Goal: Task Accomplishment & Management: Complete application form

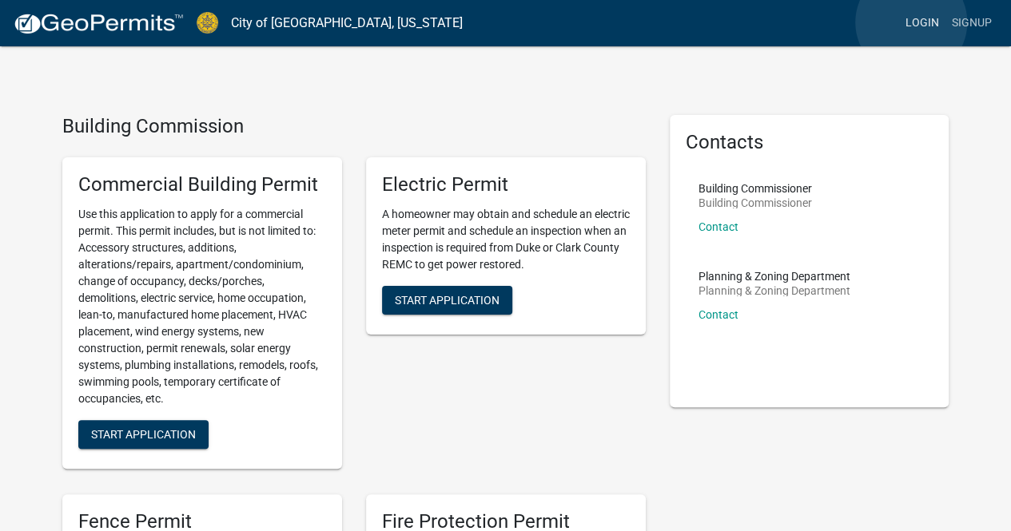
click at [911, 22] on link "Login" at bounding box center [922, 23] width 46 height 30
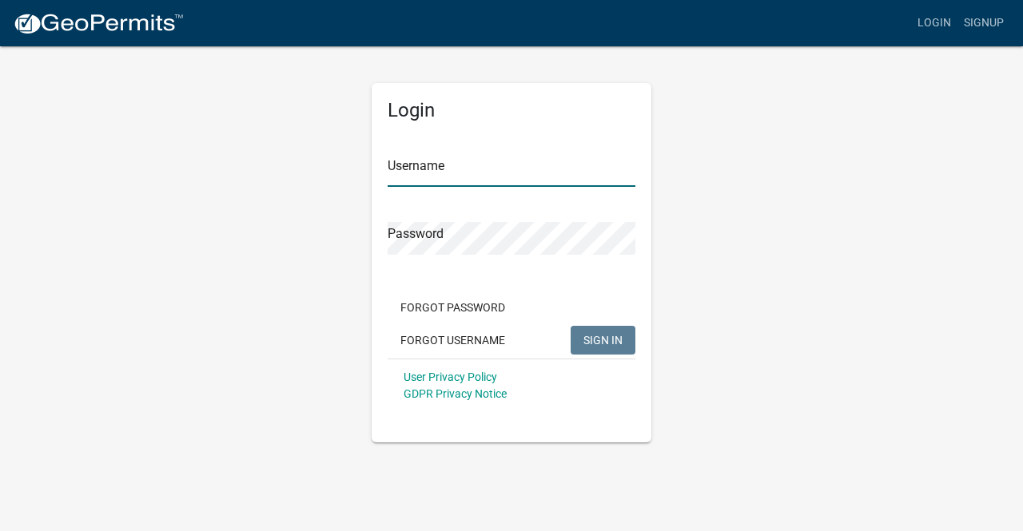
click at [504, 165] on input "Username" at bounding box center [511, 170] width 248 height 33
type input "hayesav"
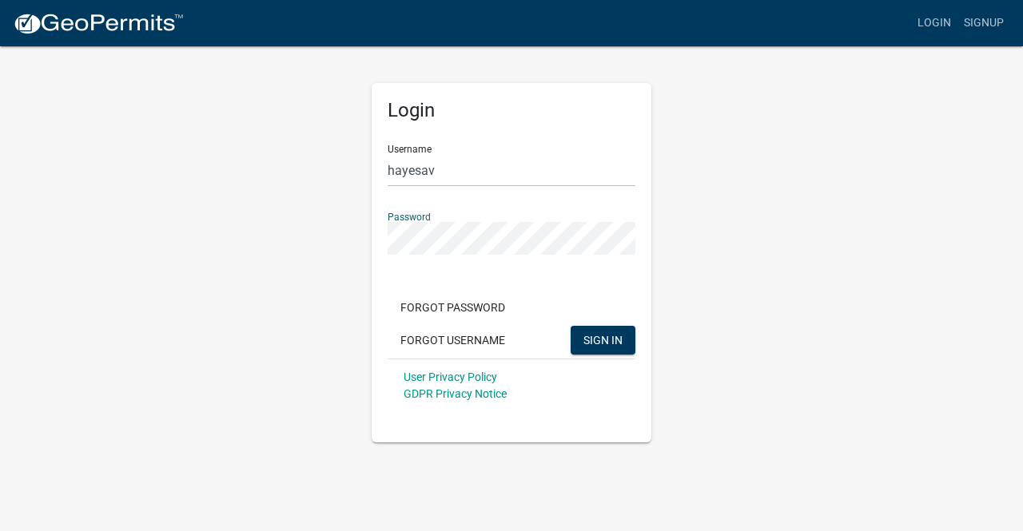
click at [570, 326] on button "SIGN IN" at bounding box center [602, 340] width 65 height 29
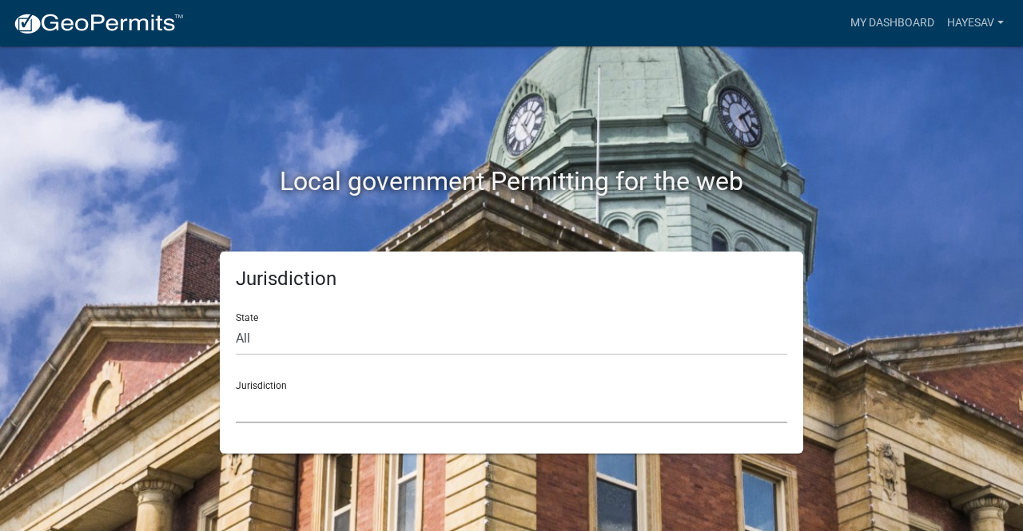
click at [387, 405] on select "[GEOGRAPHIC_DATA], [US_STATE] [GEOGRAPHIC_DATA], [US_STATE][PERSON_NAME][GEOGRA…" at bounding box center [511, 407] width 551 height 33
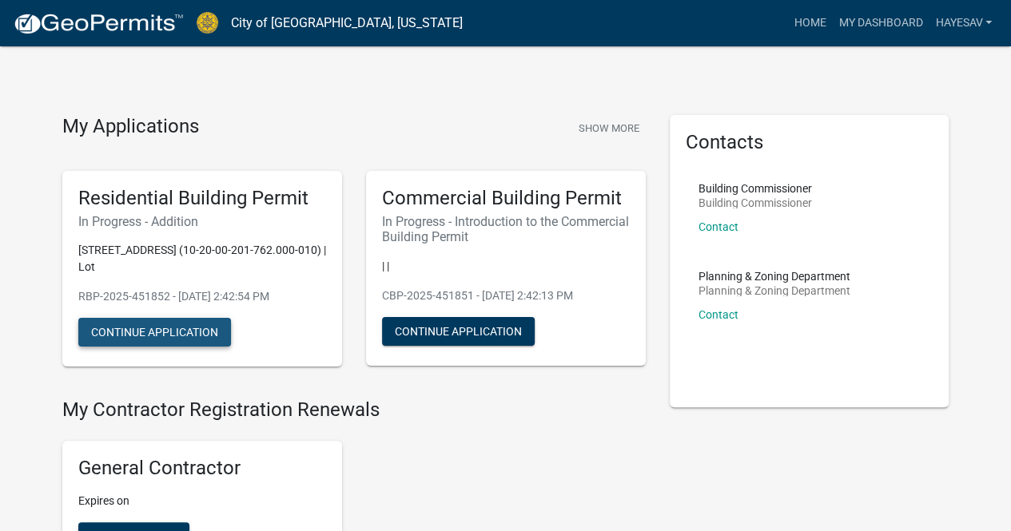
click at [183, 318] on button "Continue Application" at bounding box center [154, 332] width 153 height 29
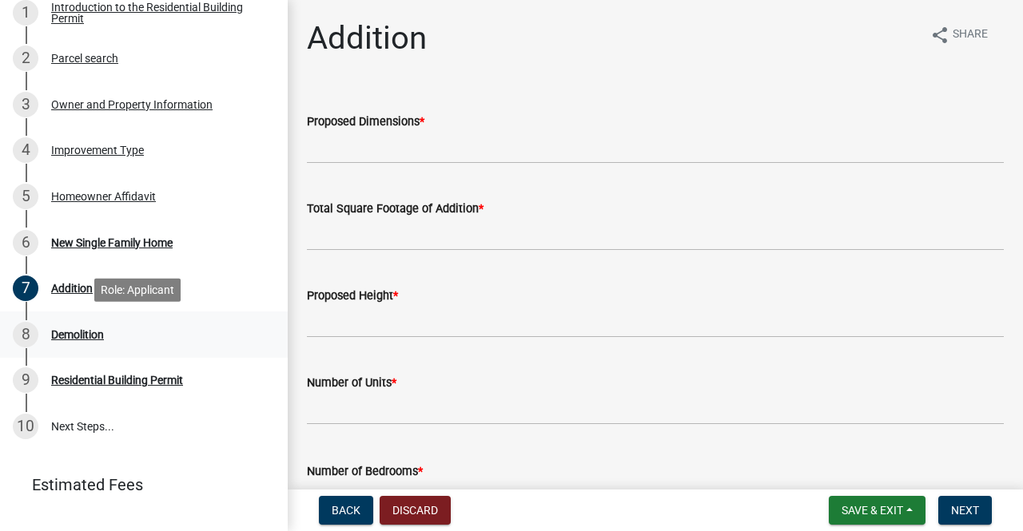
scroll to position [295, 0]
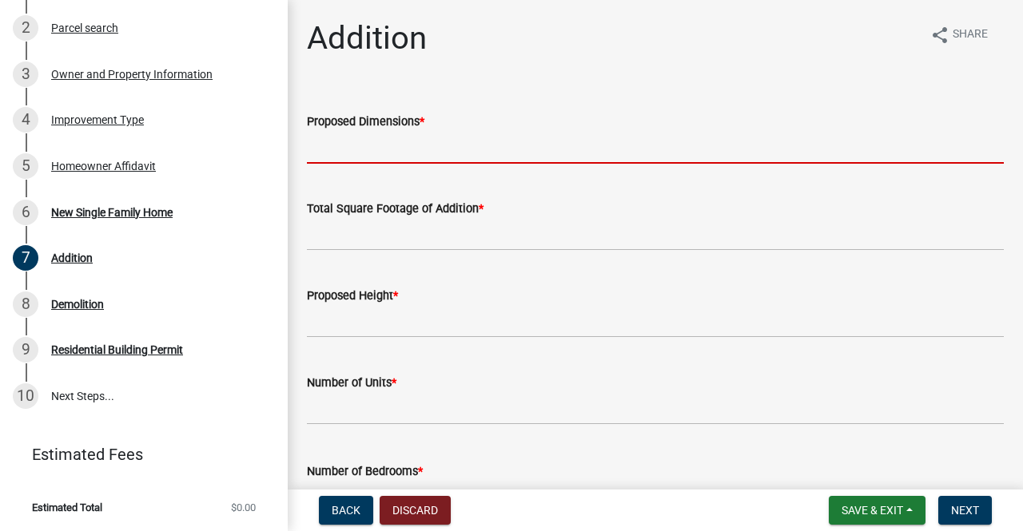
click at [398, 153] on input "Proposed Dimensions *" at bounding box center [655, 147] width 697 height 33
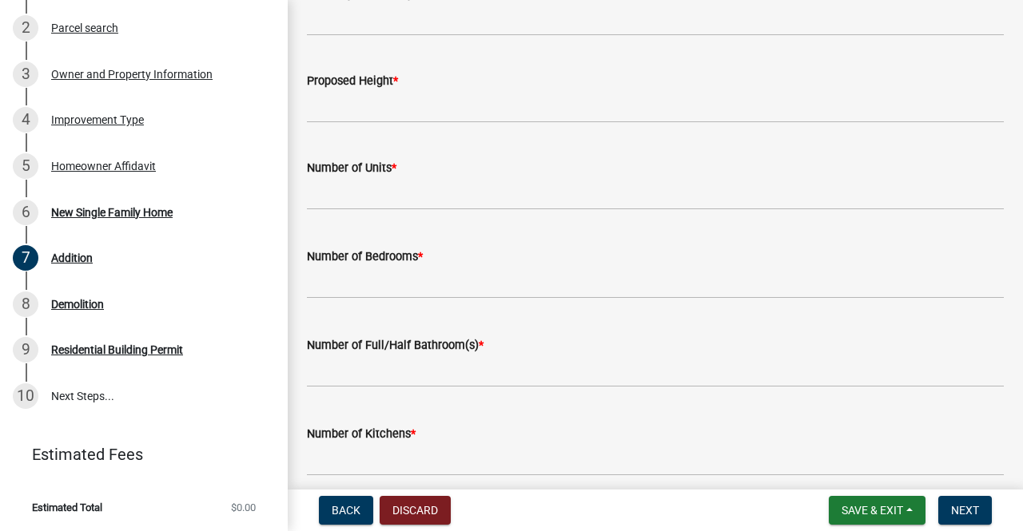
scroll to position [222, 0]
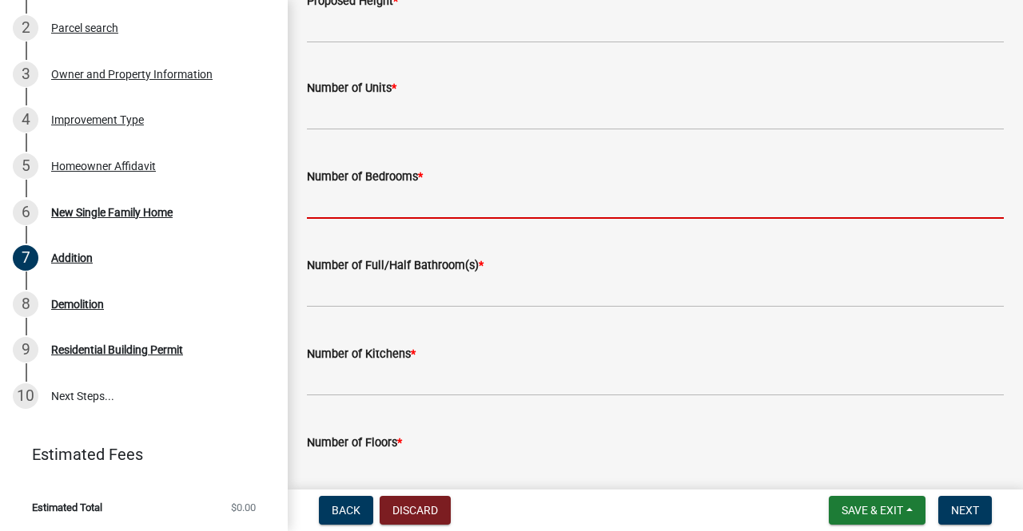
click at [387, 212] on input "text" at bounding box center [655, 202] width 697 height 33
type input "3"
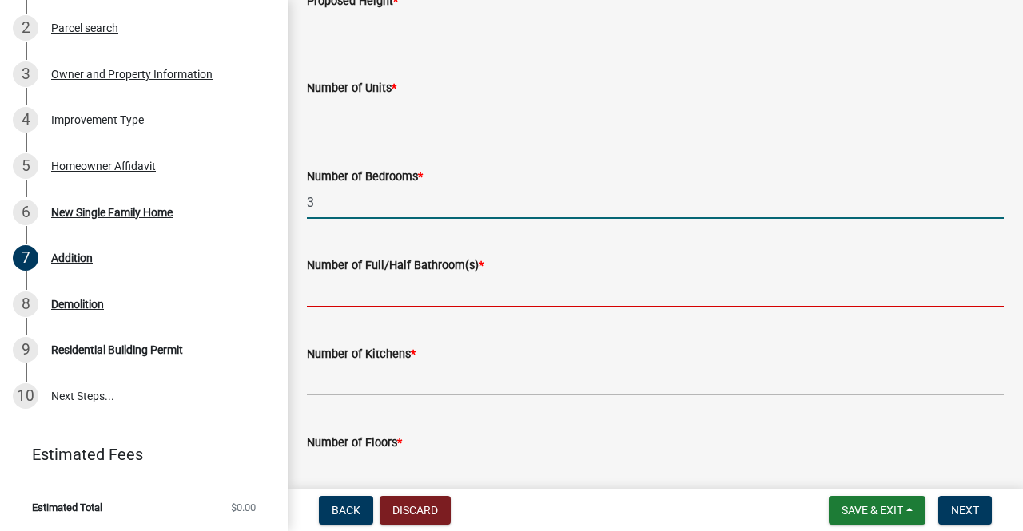
click at [387, 287] on input "text" at bounding box center [655, 291] width 697 height 33
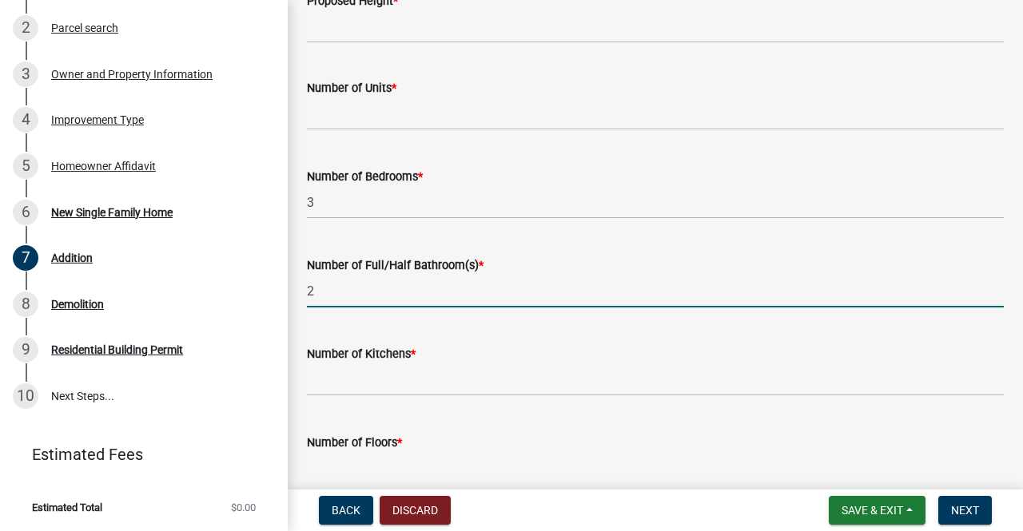
type input "2"
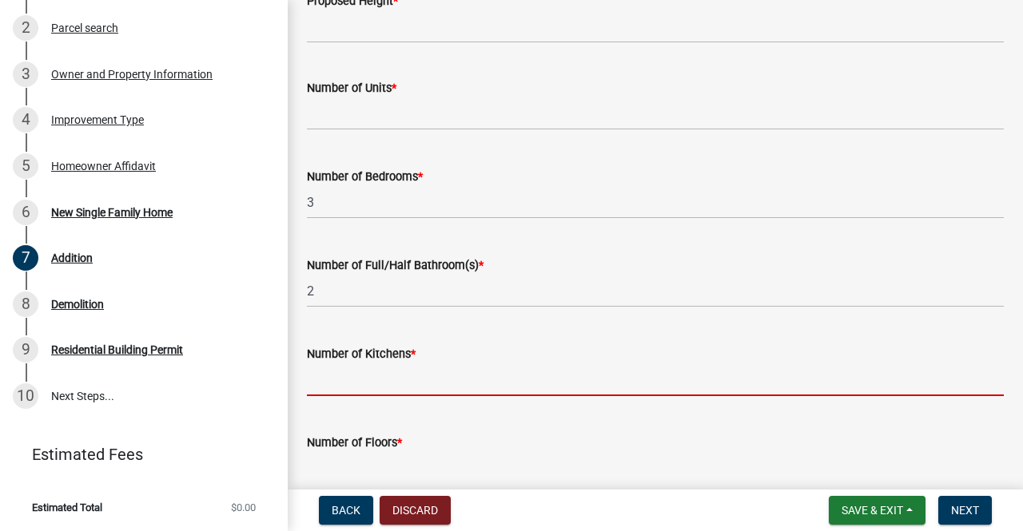
click at [378, 367] on input "text" at bounding box center [655, 380] width 697 height 33
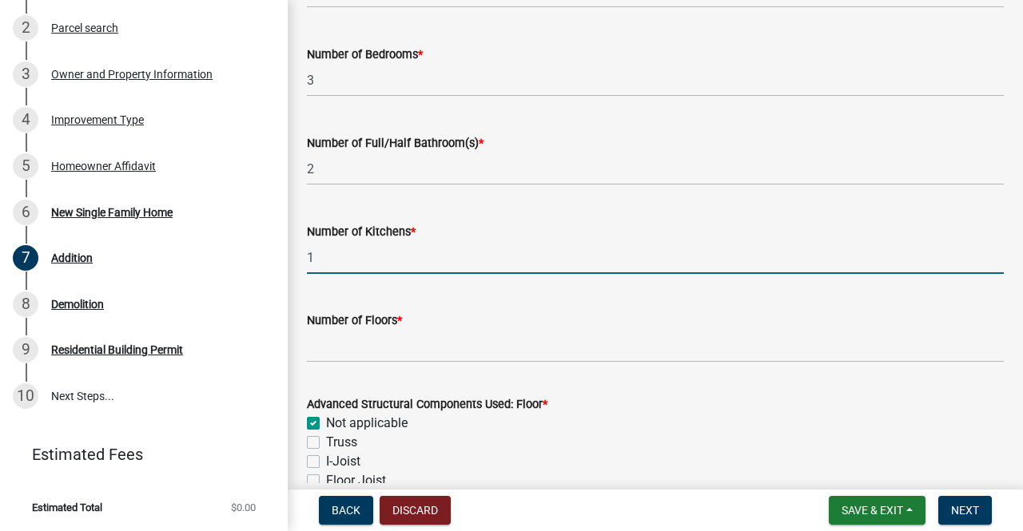
scroll to position [426, 0]
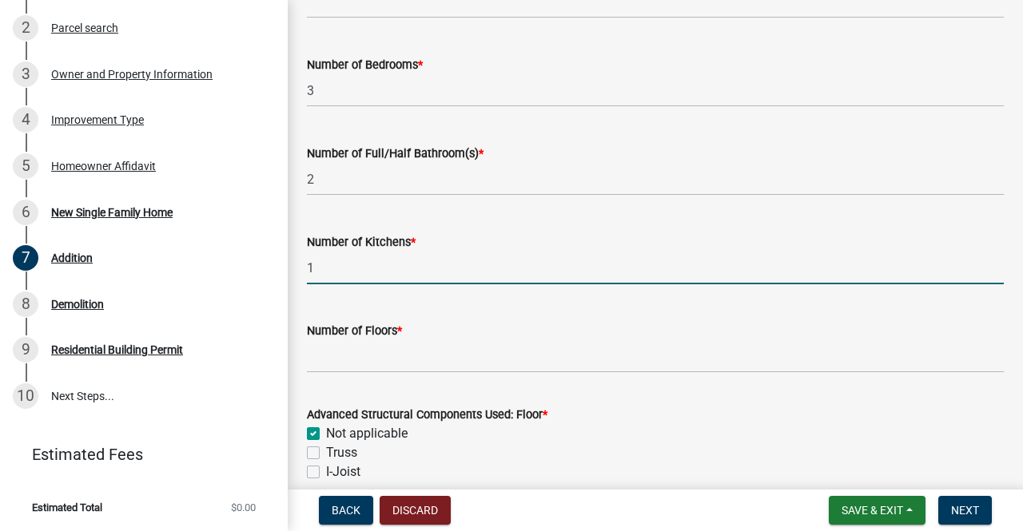
type input "1"
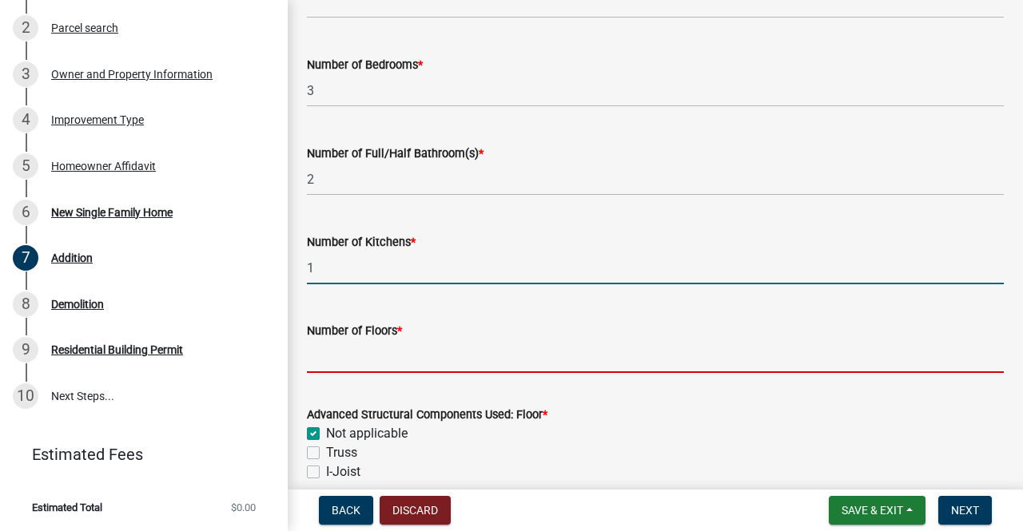
click at [378, 367] on input "Number of Floors *" at bounding box center [655, 356] width 697 height 33
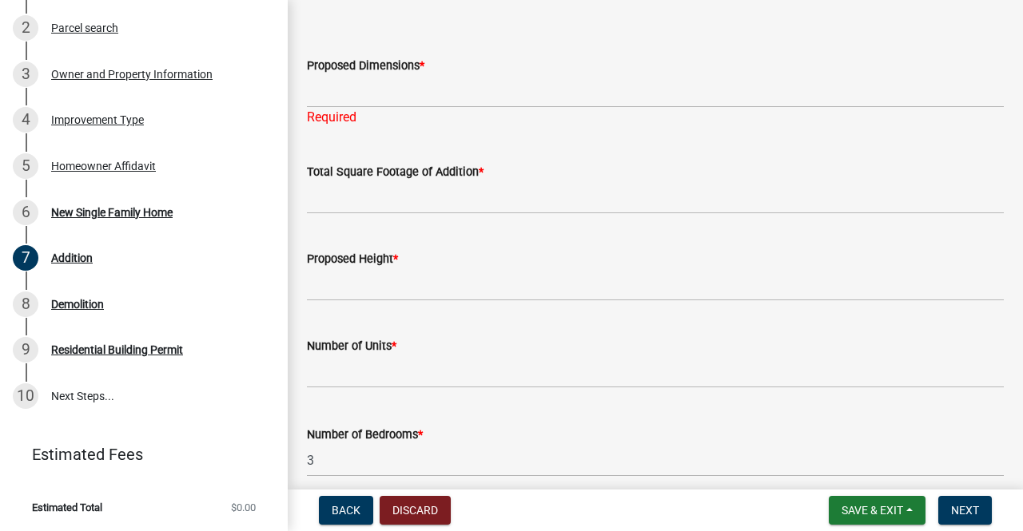
scroll to position [55, 0]
type input "1"
click at [378, 367] on input "text" at bounding box center [655, 372] width 697 height 33
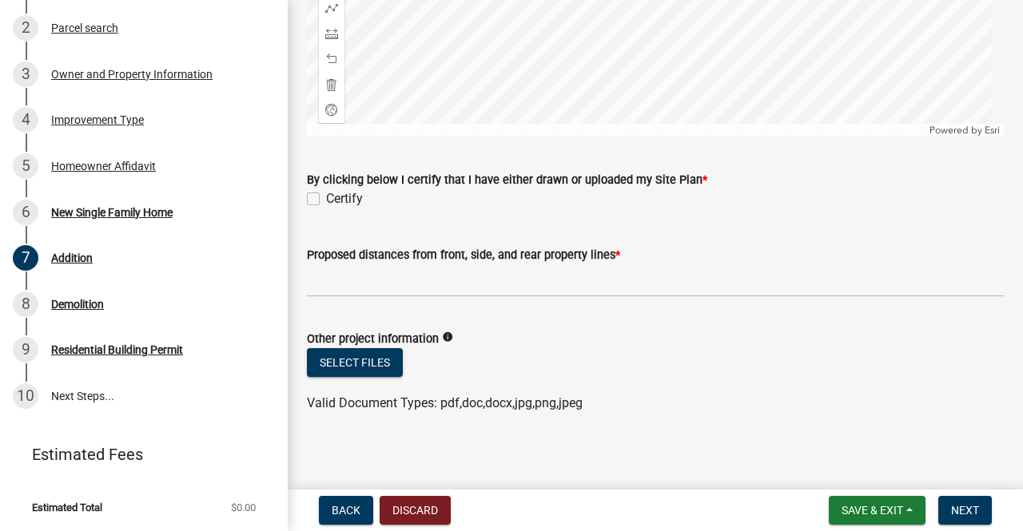
scroll to position [2056, 0]
type input "1"
click at [125, 226] on link "6 New Single Family Home" at bounding box center [144, 212] width 288 height 46
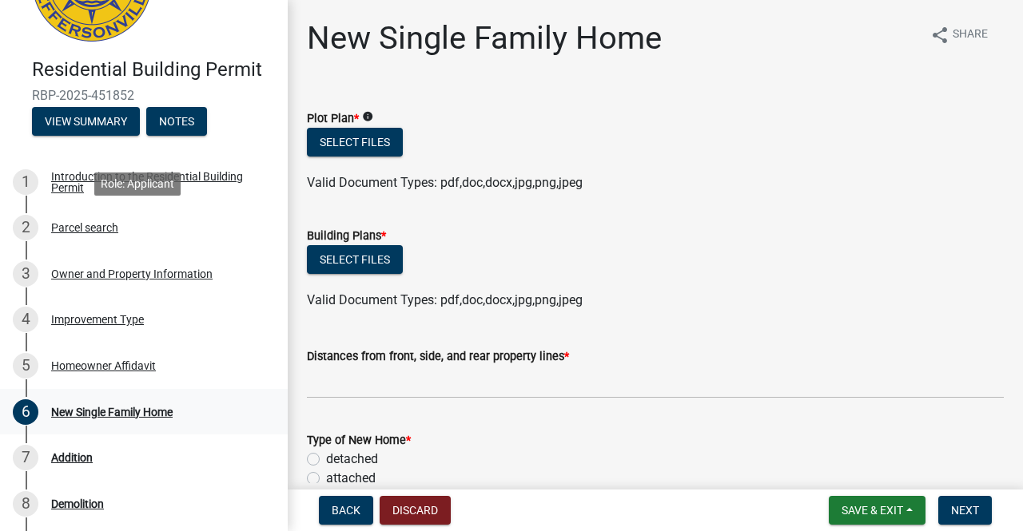
scroll to position [94, 0]
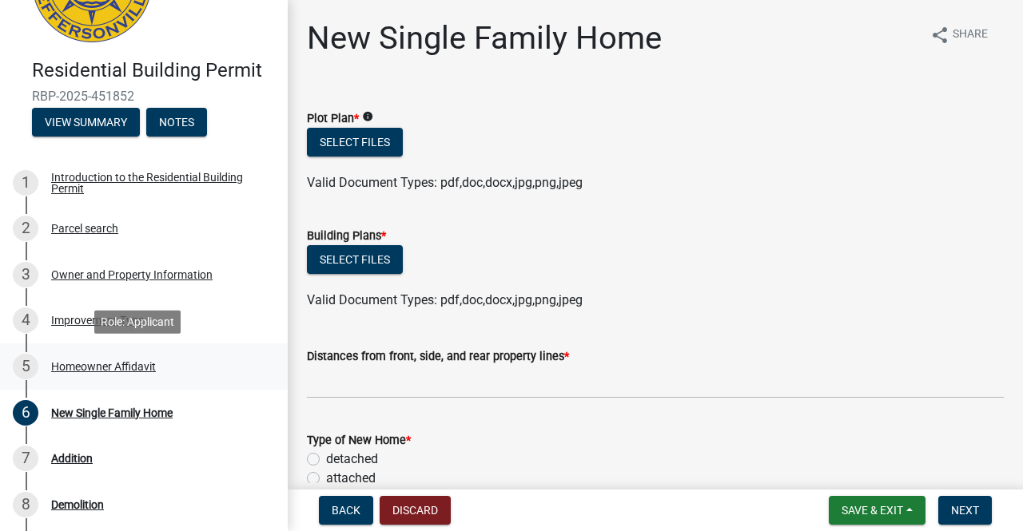
click at [101, 370] on div "Homeowner Affidavit" at bounding box center [103, 366] width 105 height 11
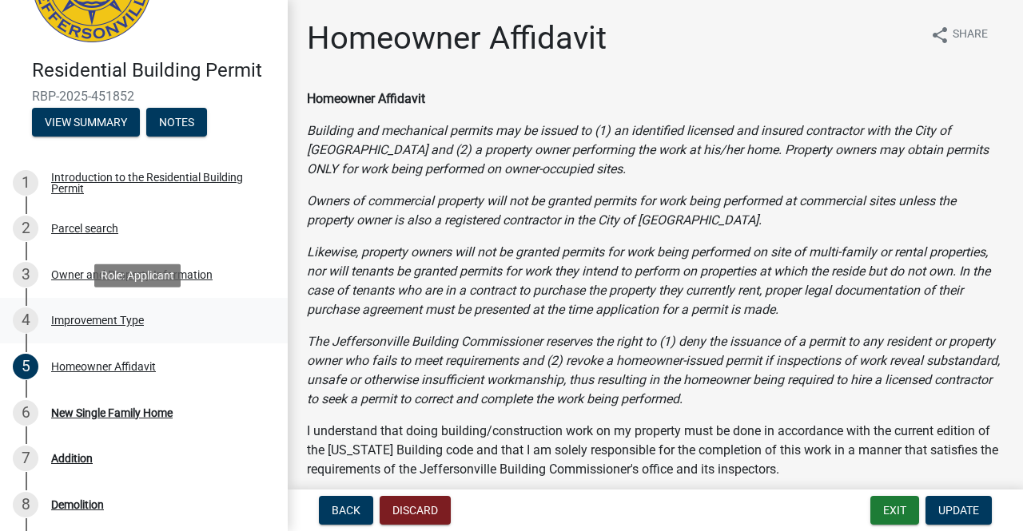
click at [72, 315] on div "Improvement Type" at bounding box center [97, 320] width 93 height 11
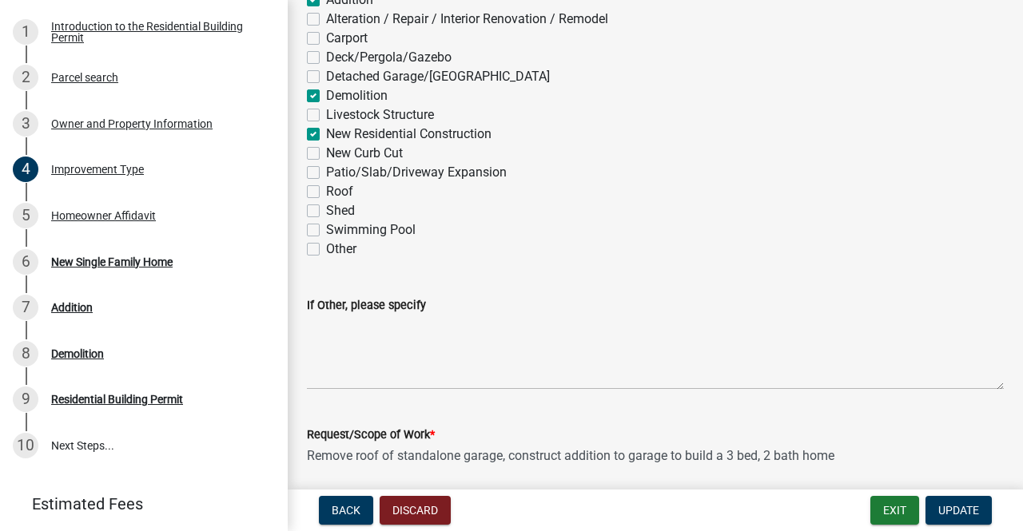
scroll to position [142, 0]
